Goal: Transaction & Acquisition: Book appointment/travel/reservation

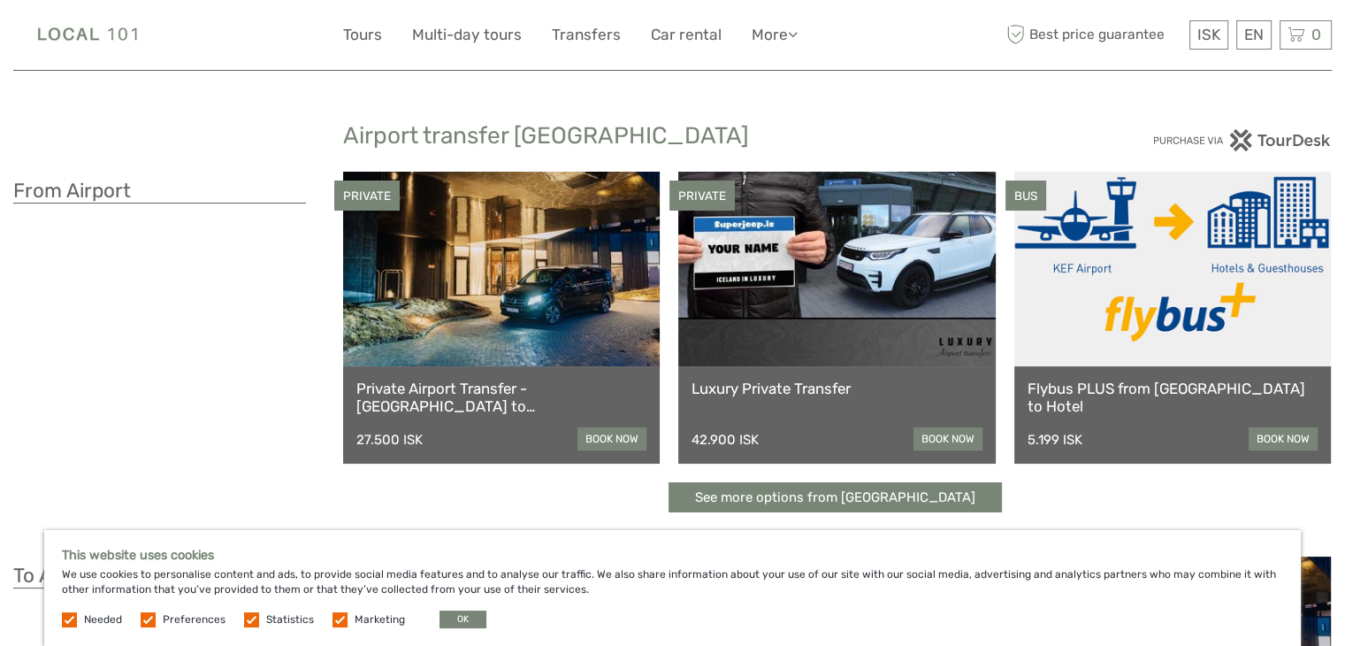
click at [538, 288] on link at bounding box center [501, 269] width 317 height 195
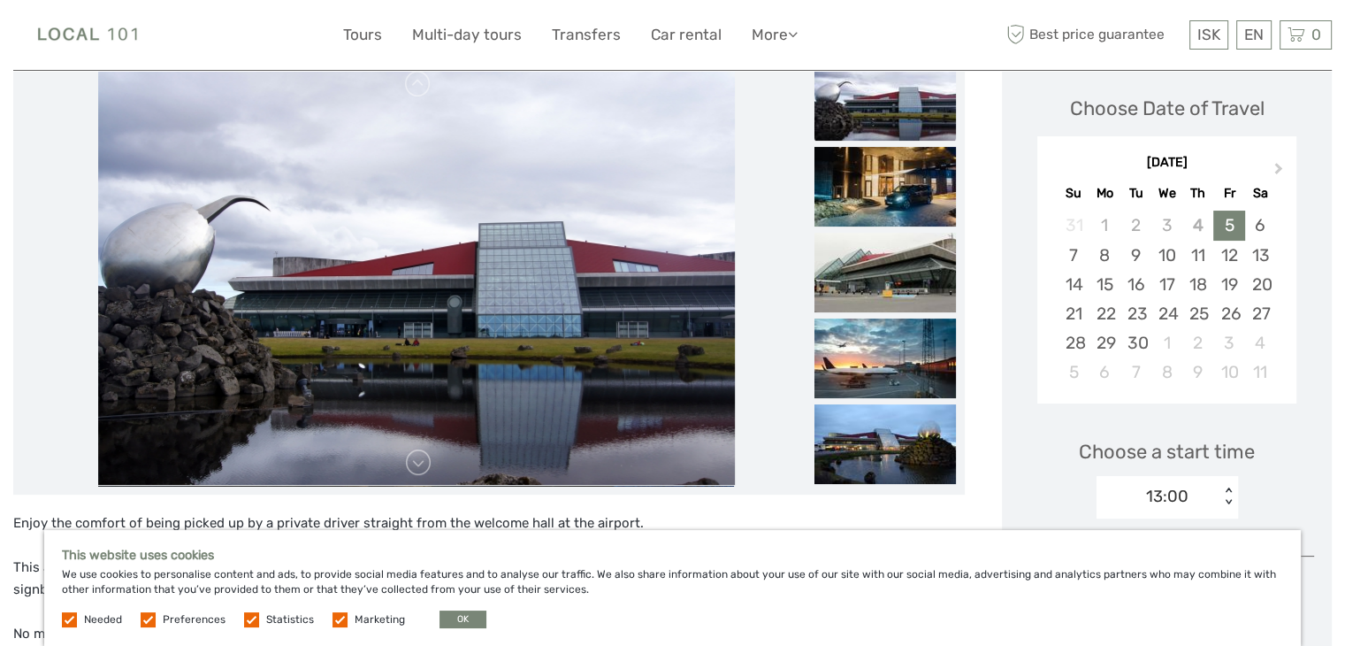
scroll to position [389, 0]
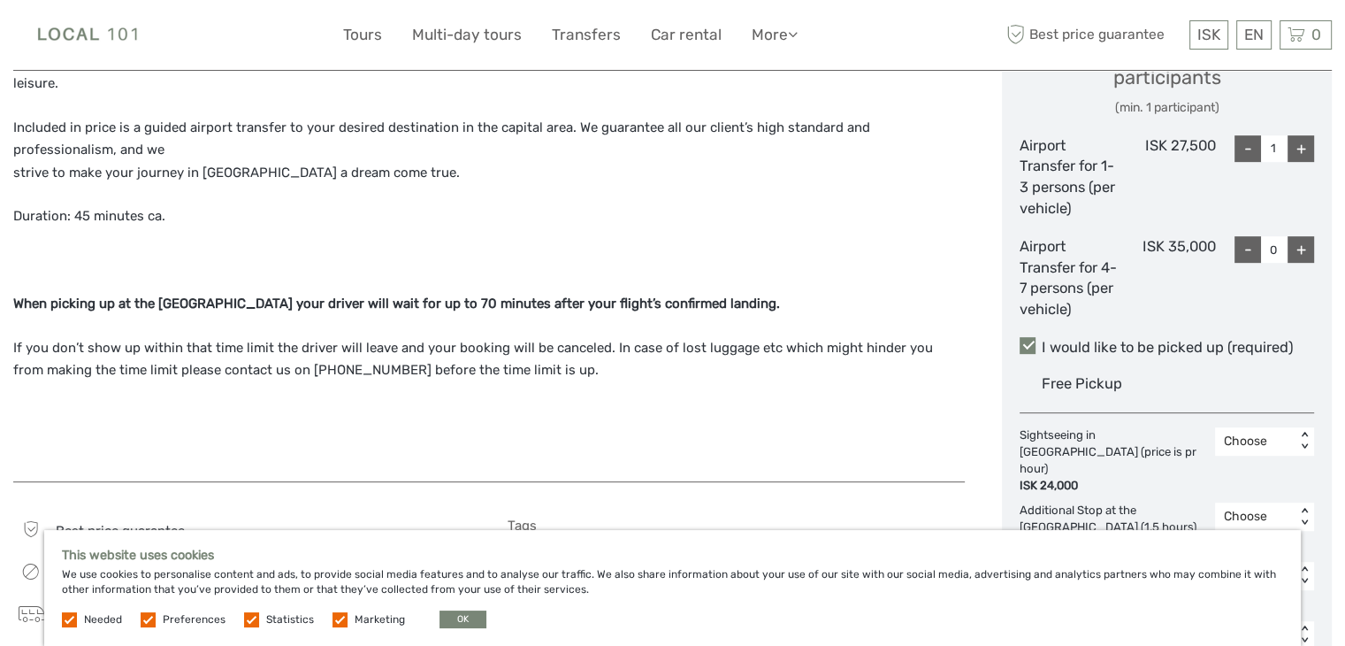
scroll to position [849, 0]
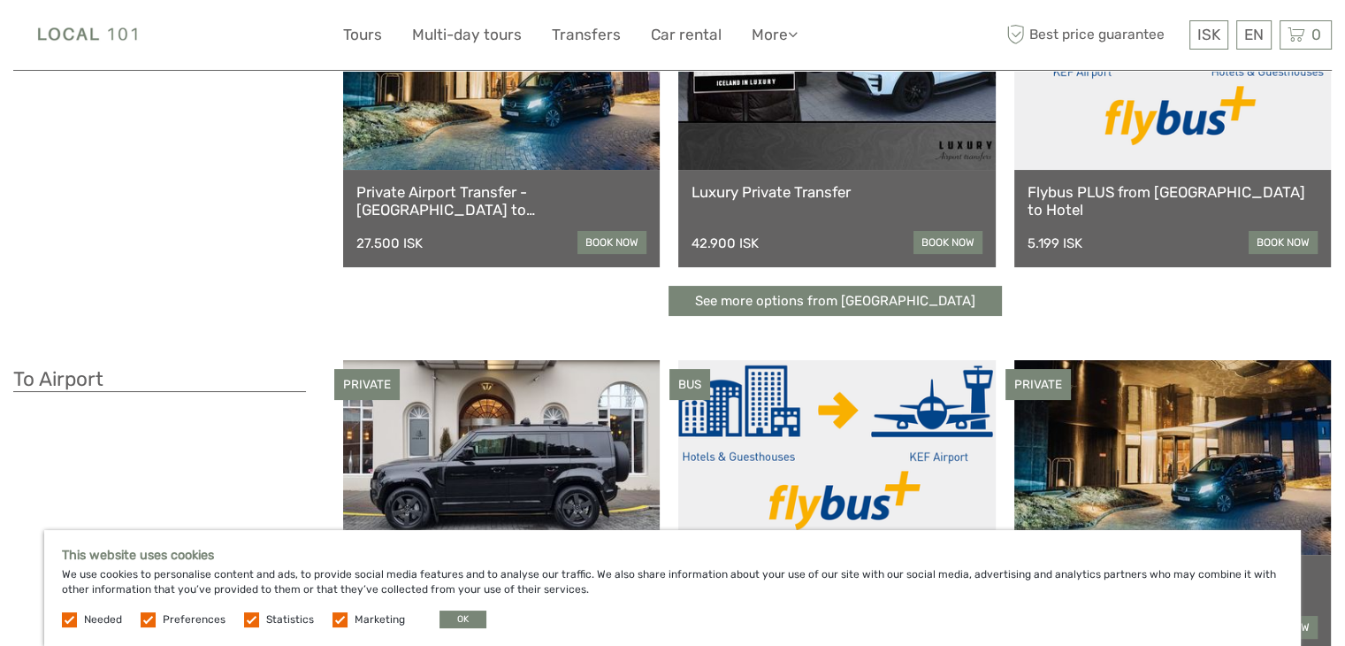
scroll to position [212, 0]
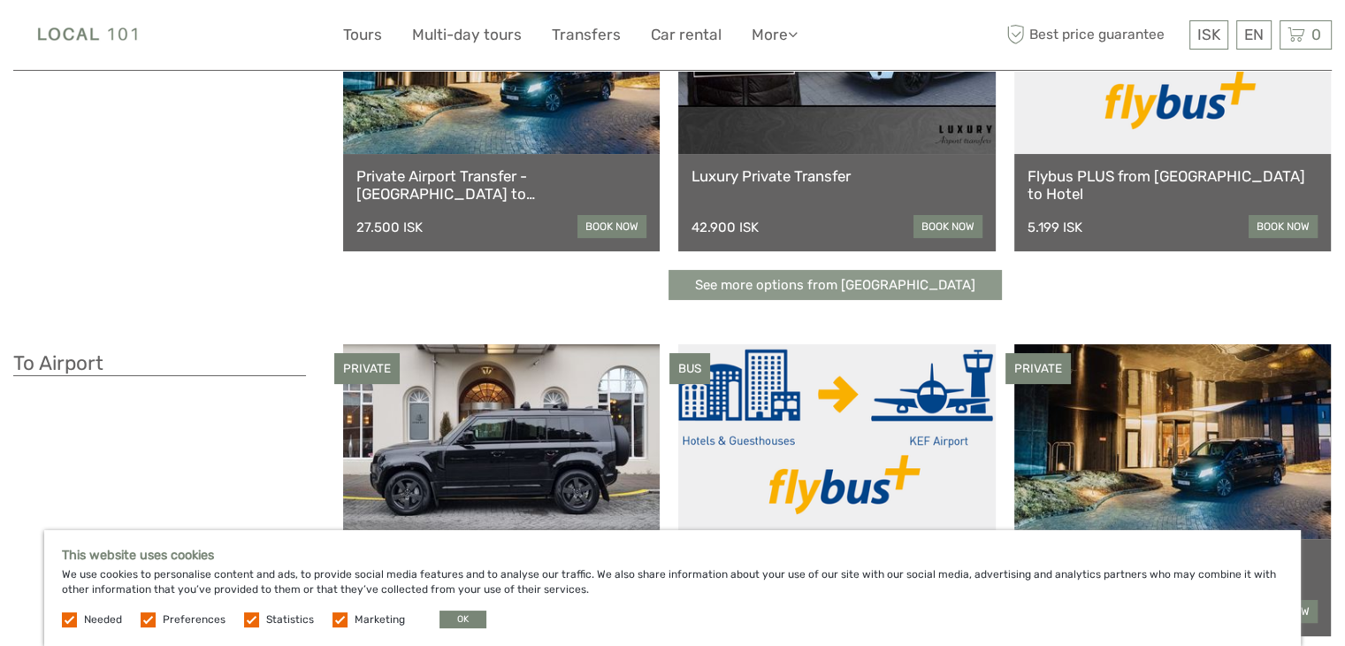
click at [873, 284] on link "See more options from Keflavík airport" at bounding box center [835, 285] width 333 height 31
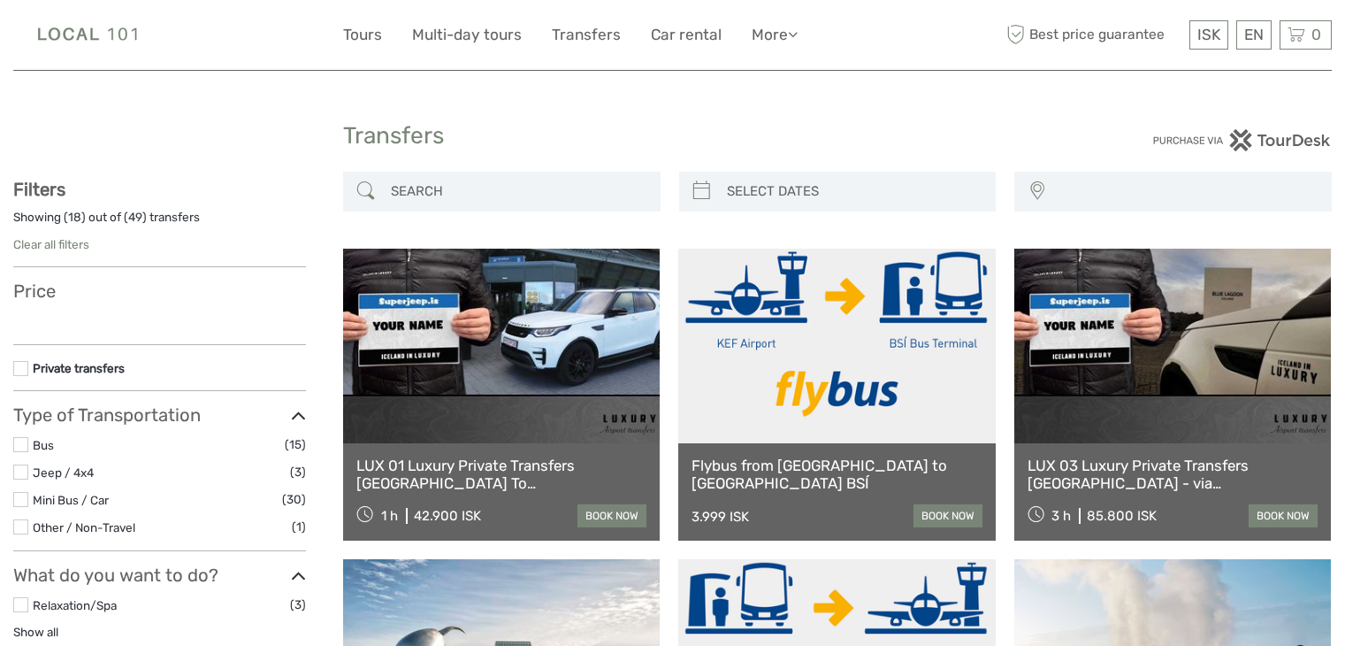
select select
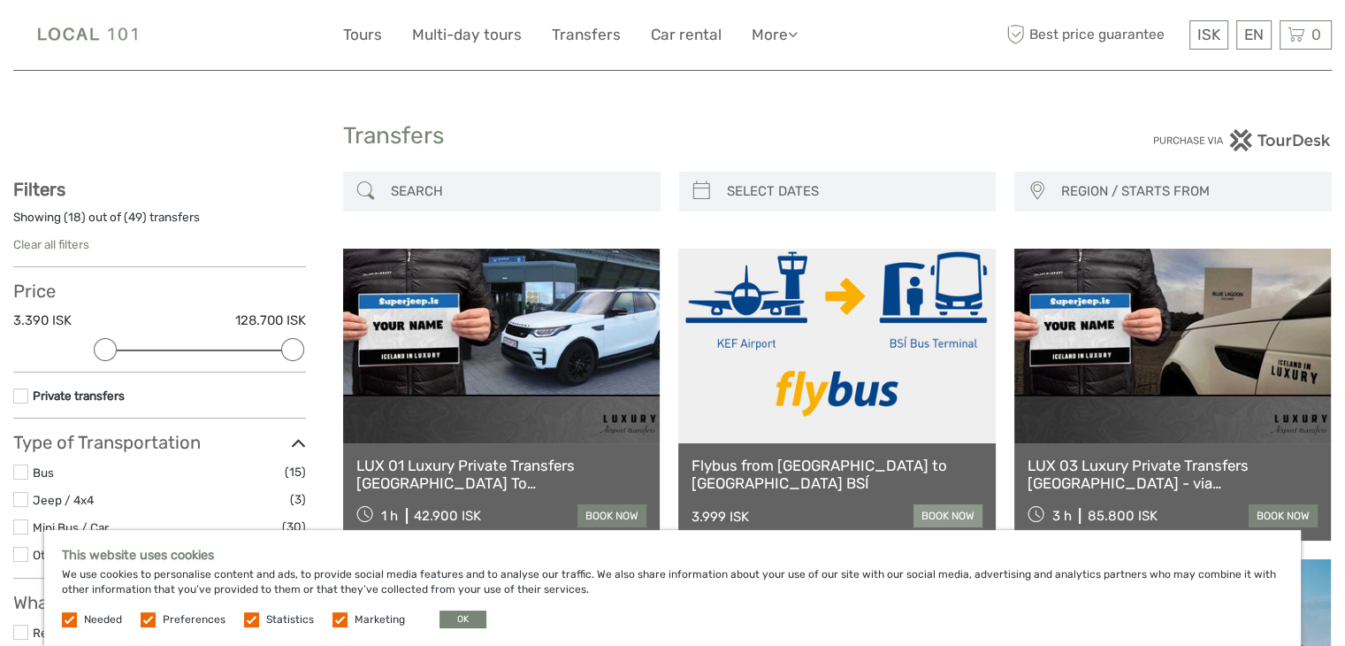
click at [941, 504] on link "book now" at bounding box center [948, 515] width 69 height 23
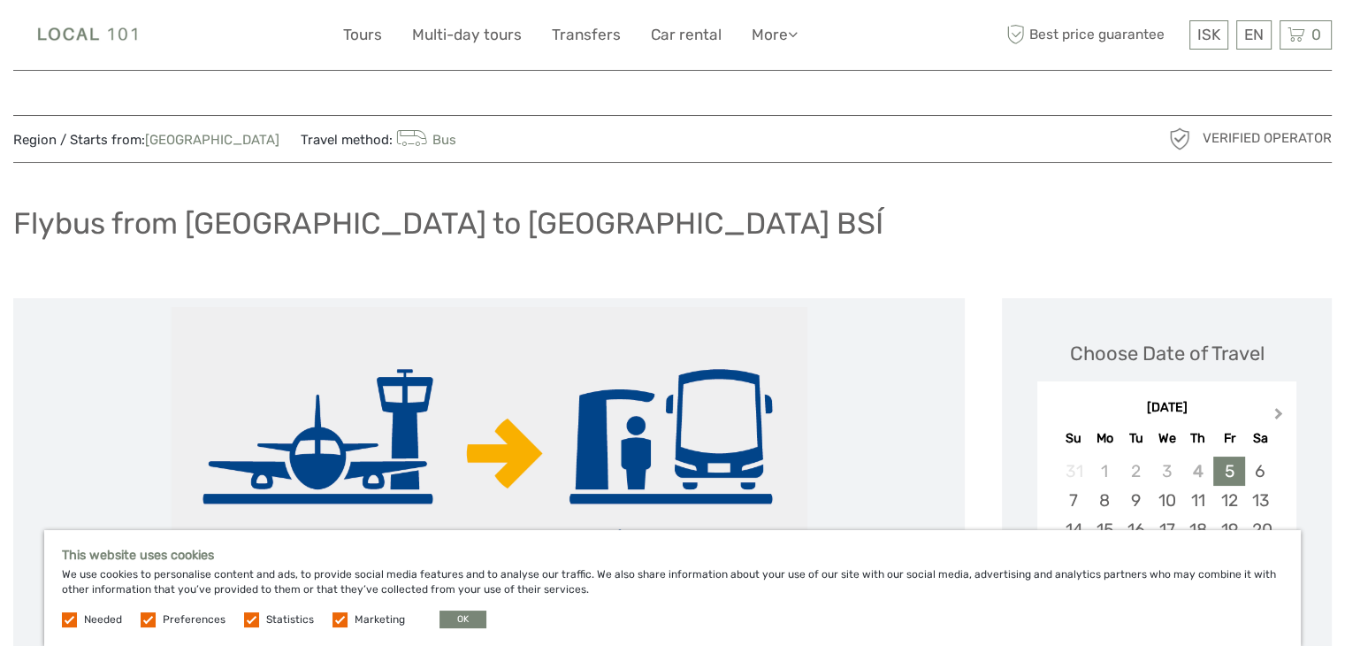
click at [1279, 410] on span "Next Month" at bounding box center [1279, 417] width 0 height 26
click at [1163, 495] on div "8" at bounding box center [1167, 500] width 31 height 29
click at [472, 619] on button "OK" at bounding box center [463, 619] width 47 height 18
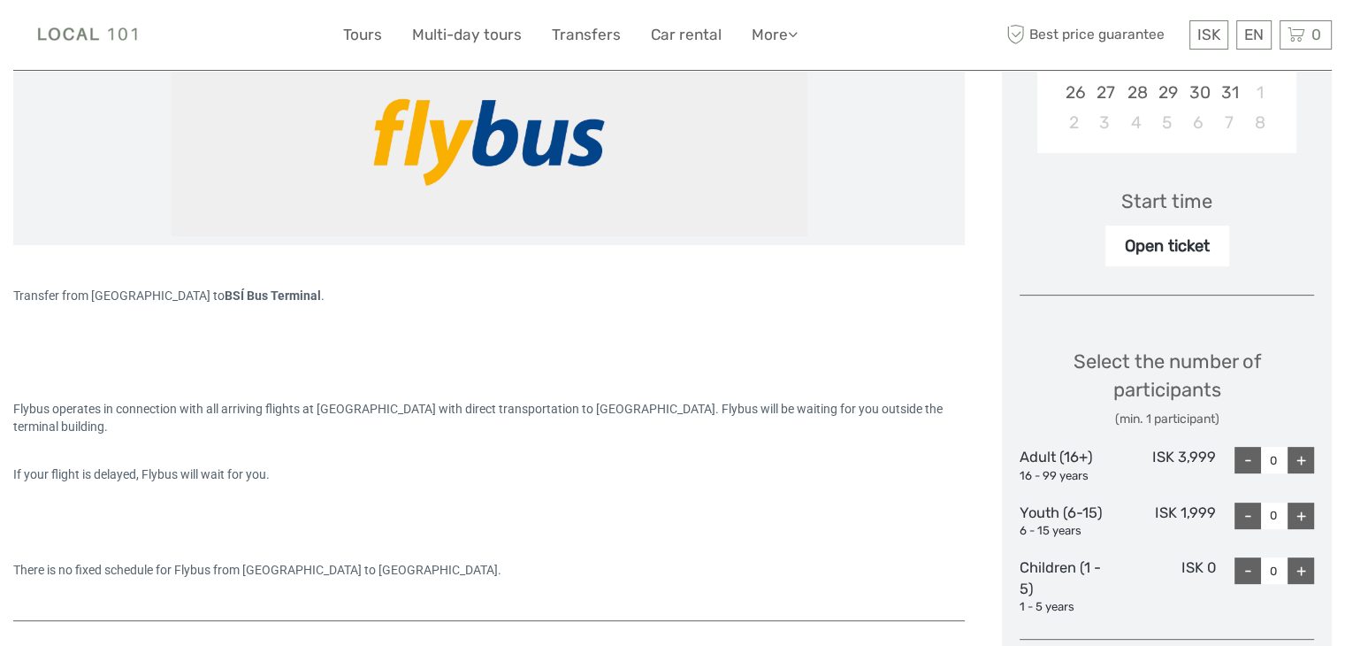
scroll to position [531, 0]
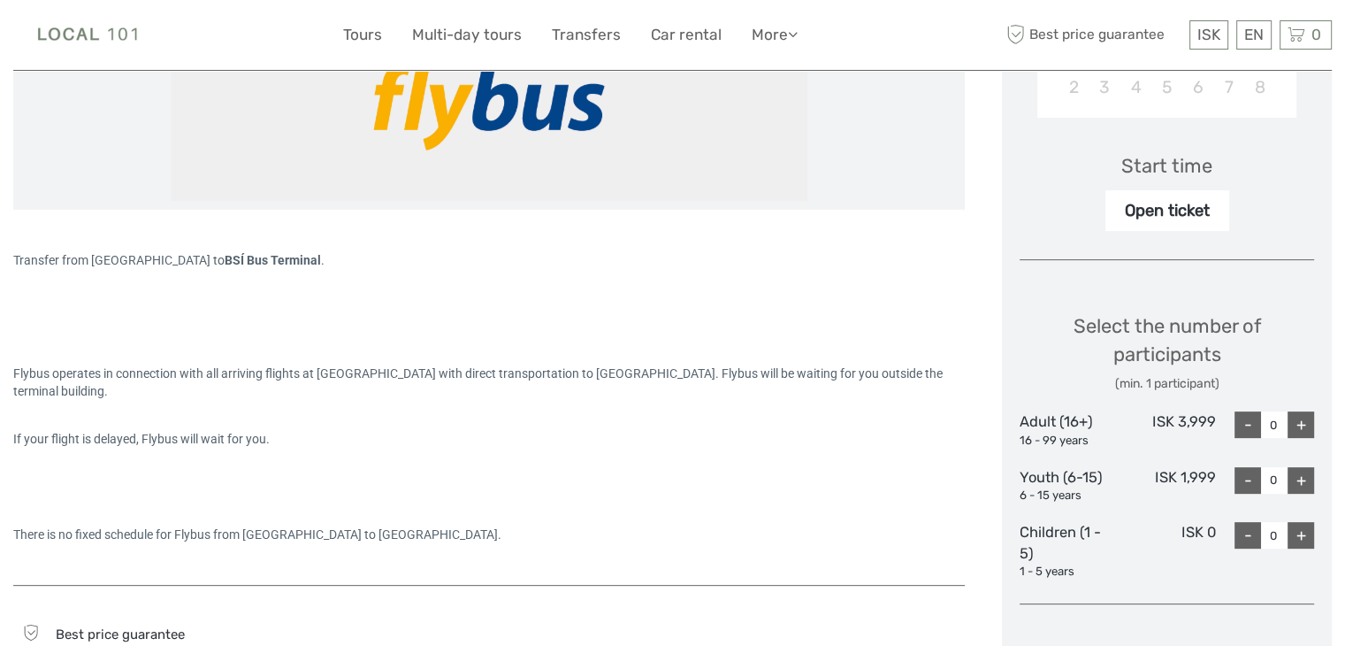
click at [1191, 204] on div "Open ticket" at bounding box center [1168, 210] width 124 height 41
click at [1307, 423] on div "+" at bounding box center [1301, 424] width 27 height 27
type input "2"
click at [947, 330] on div at bounding box center [489, 326] width 952 height 18
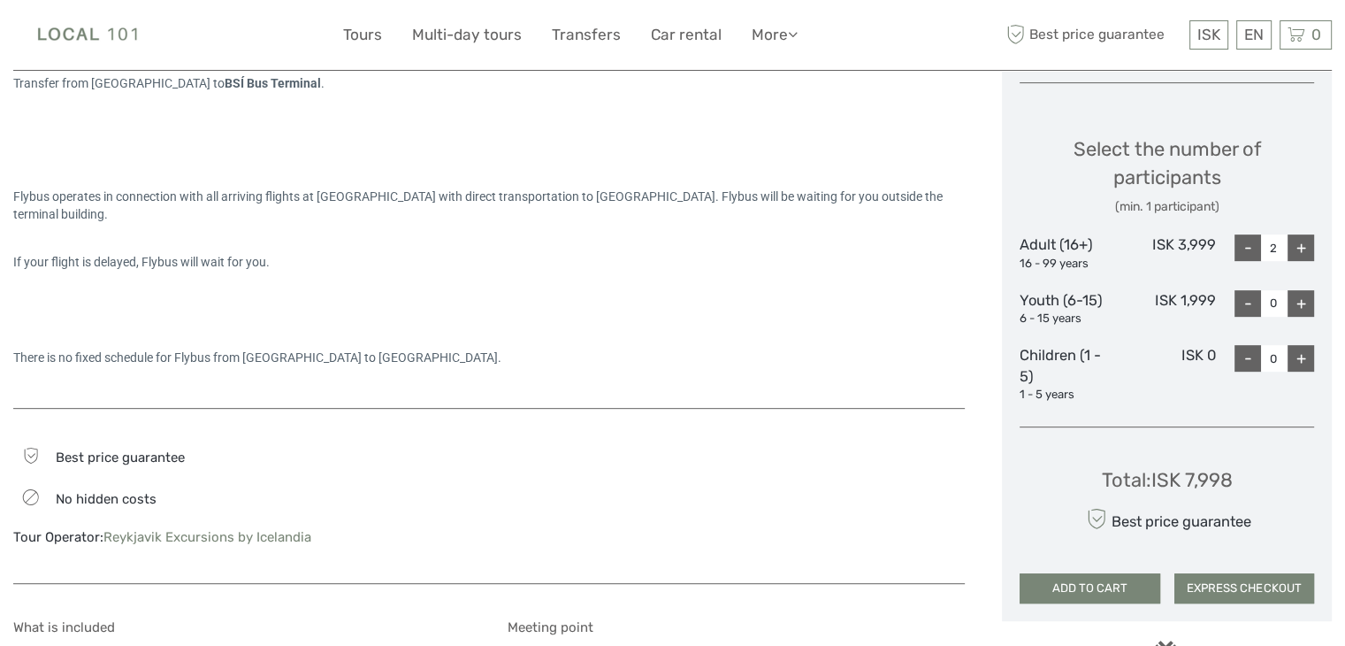
scroll to position [672, 0]
